Goal: Task Accomplishment & Management: Use online tool/utility

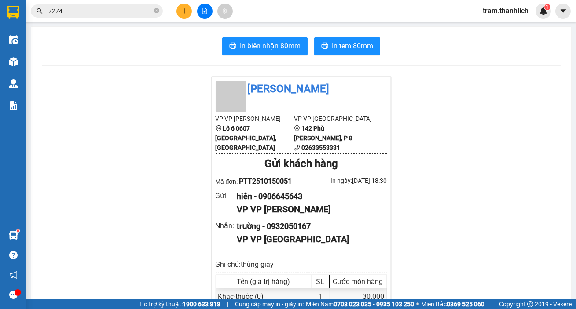
click at [103, 12] on input "7274" at bounding box center [100, 11] width 104 height 10
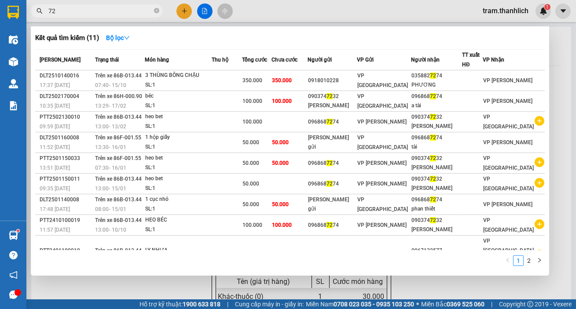
type input "7"
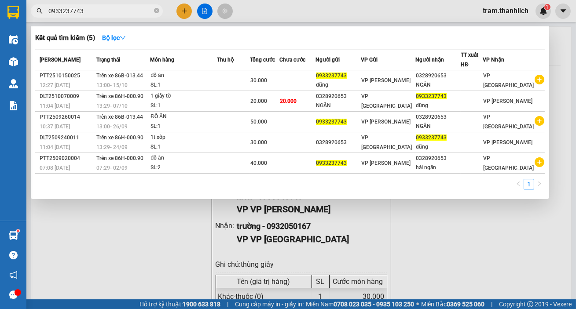
drag, startPoint x: 309, startPoint y: 3, endPoint x: 232, endPoint y: 6, distance: 76.7
click at [307, 5] on div at bounding box center [288, 154] width 576 height 309
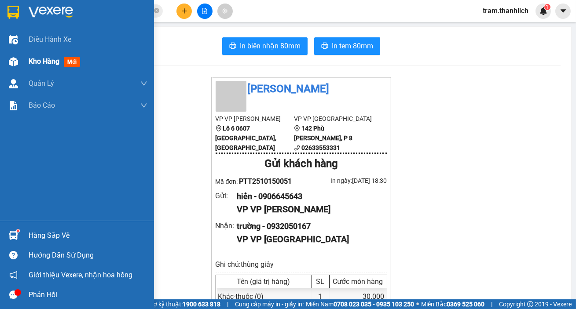
click at [23, 63] on div "Kho hàng mới" at bounding box center [77, 62] width 154 height 22
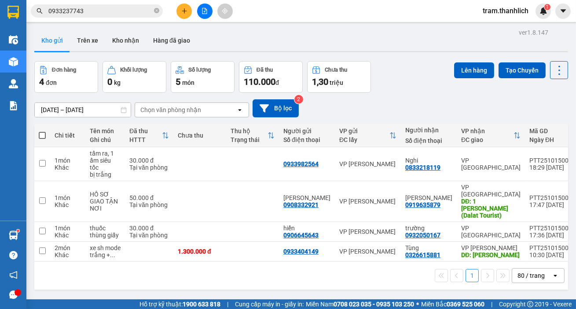
drag, startPoint x: 125, startPoint y: 4, endPoint x: 122, endPoint y: 13, distance: 8.9
click at [123, 9] on span "0933237743" at bounding box center [97, 10] width 132 height 13
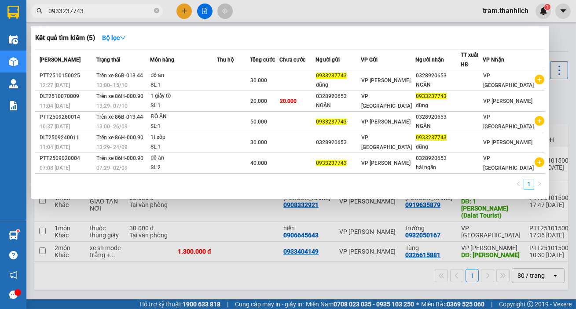
click at [122, 13] on input "0933237743" at bounding box center [100, 11] width 104 height 10
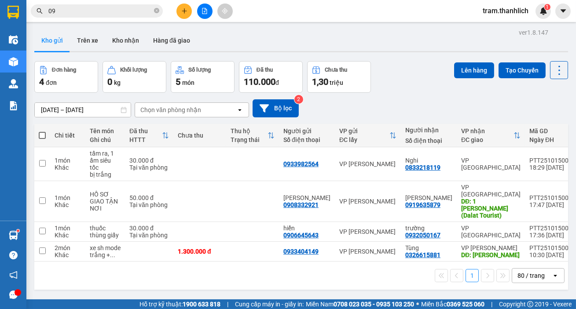
type input "0"
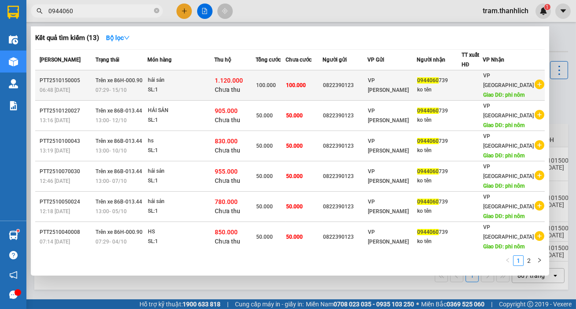
type input "0944060"
click at [323, 87] on td "100.000" at bounding box center [304, 85] width 37 height 30
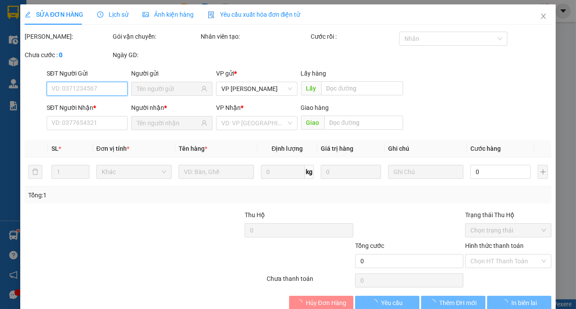
type input "0822390123"
type input "0944060739"
type input "phi nôm"
type input "1.120.000"
type input "100.000"
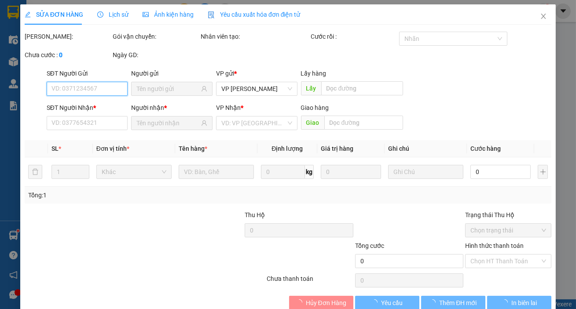
type input "100.000"
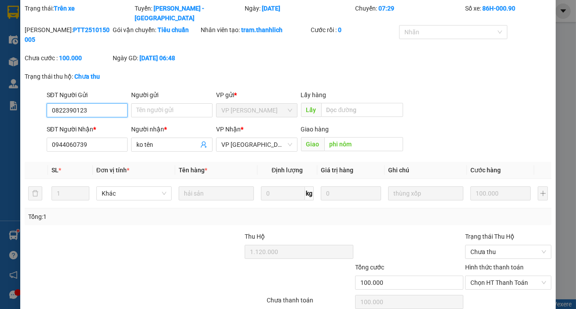
scroll to position [58, 0]
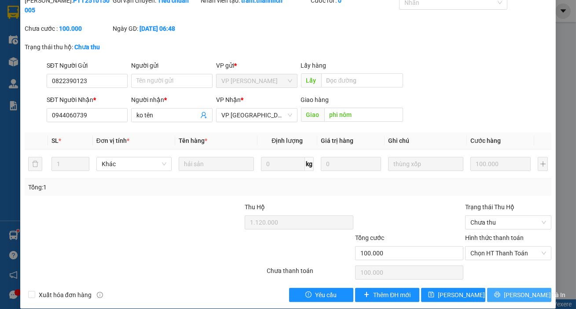
click at [522, 291] on span "[PERSON_NAME] và In" at bounding box center [535, 296] width 62 height 10
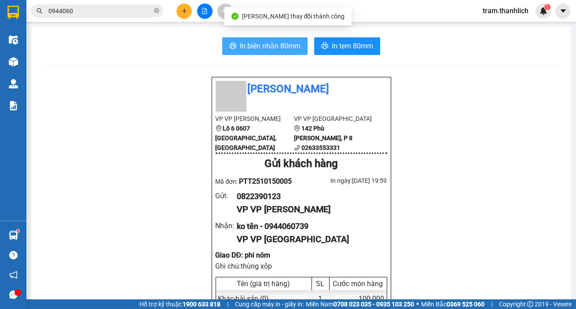
click at [261, 45] on span "In biên nhận 80mm" at bounding box center [270, 45] width 61 height 11
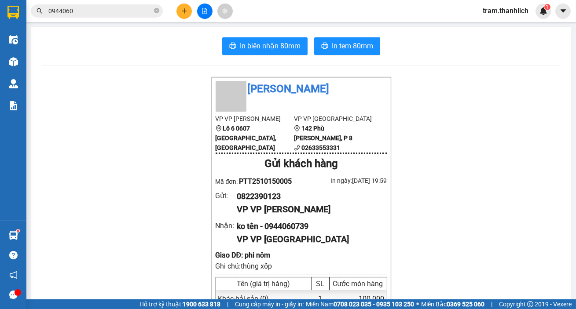
click at [98, 8] on input "0944060" at bounding box center [100, 11] width 104 height 10
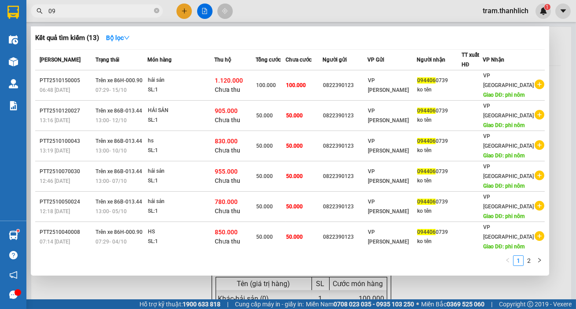
type input "0"
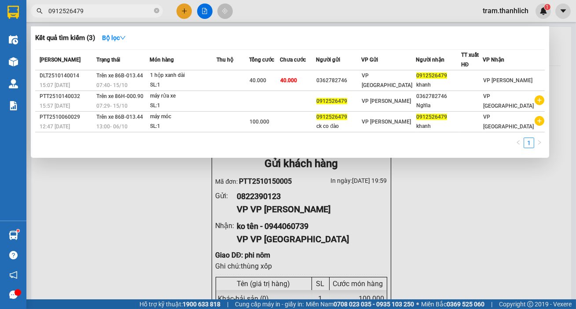
type input "0912526479"
click at [166, 169] on div at bounding box center [288, 154] width 576 height 309
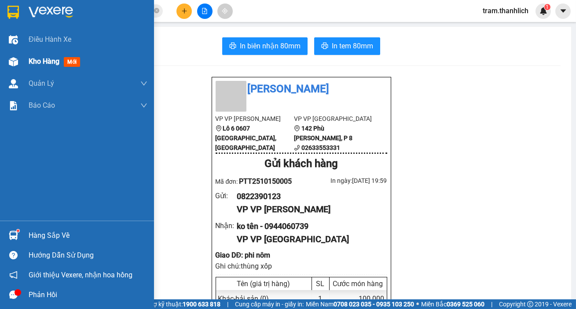
click at [19, 56] on div at bounding box center [13, 61] width 15 height 15
